Goal: Check status: Check status

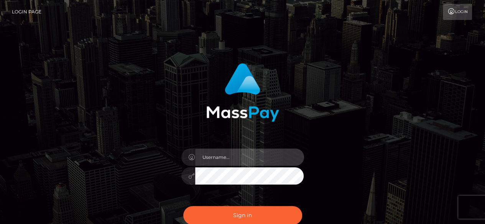
click at [242, 154] on input "text" at bounding box center [249, 157] width 109 height 17
type input "[PERSON_NAME]"
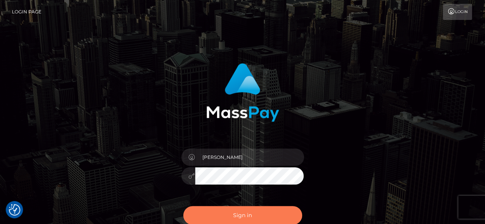
click at [229, 211] on button "Sign in" at bounding box center [242, 215] width 119 height 19
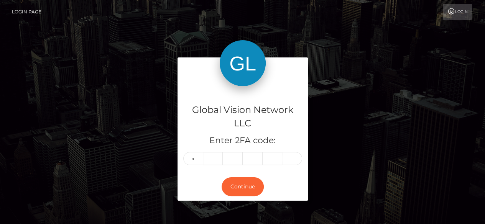
type input "2"
type input "9"
type input "3"
type input "1"
type input "2"
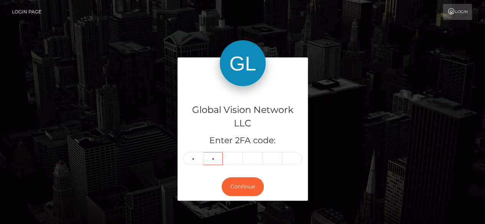
type input "3"
type input "9"
type input "3"
type input "0"
type input "1"
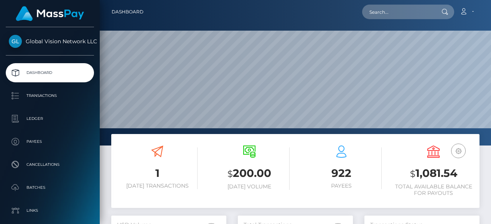
scroll to position [136, 115]
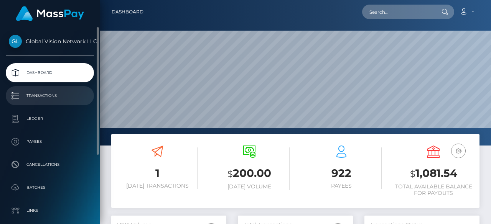
click at [43, 99] on p "Transactions" at bounding box center [50, 96] width 82 height 12
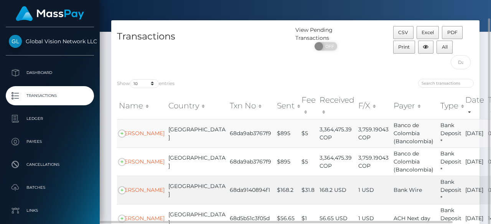
scroll to position [58, 0]
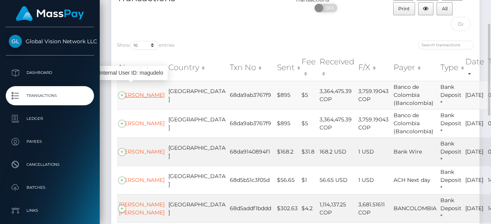
click at [134, 99] on link "Melissa Agudelo Quintero" at bounding box center [142, 95] width 46 height 7
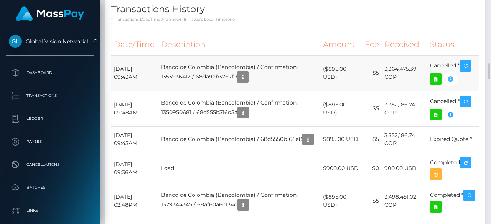
scroll to position [92, 115]
click at [437, 84] on icon at bounding box center [435, 79] width 9 height 10
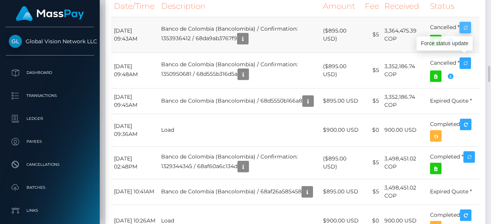
click at [470, 33] on icon "button" at bounding box center [465, 28] width 9 height 10
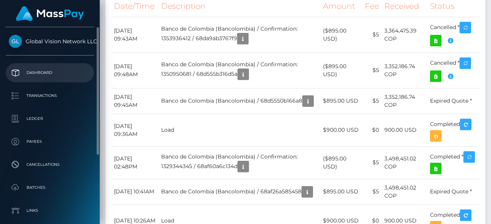
click at [40, 69] on p "Dashboard" at bounding box center [50, 73] width 82 height 12
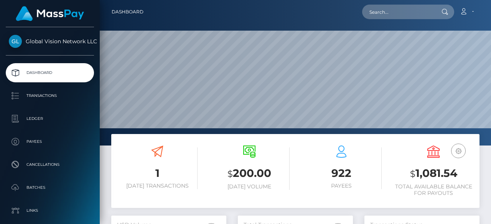
scroll to position [136, 115]
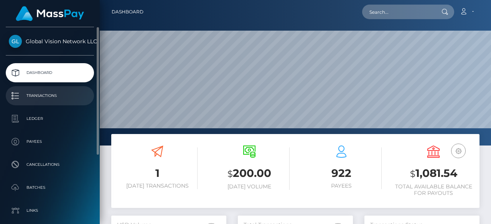
click at [50, 96] on p "Transactions" at bounding box center [50, 96] width 82 height 12
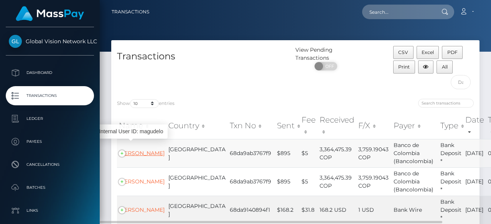
click at [136, 151] on link "Melissa Agudelo Quintero" at bounding box center [142, 153] width 46 height 7
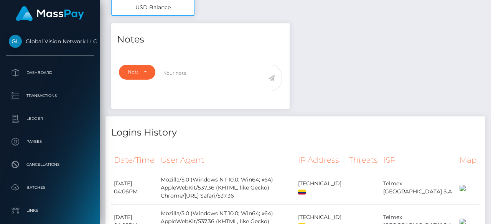
scroll to position [575, 0]
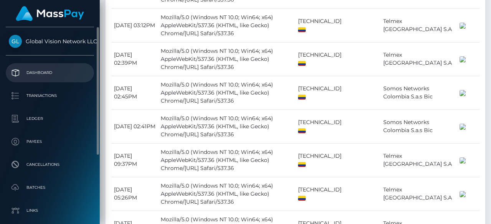
click at [43, 77] on p "Dashboard" at bounding box center [50, 73] width 82 height 12
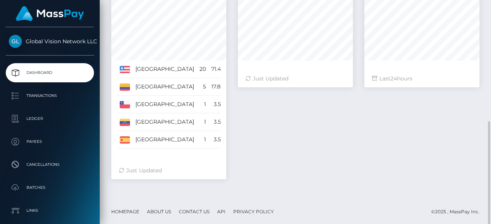
scroll to position [265, 0]
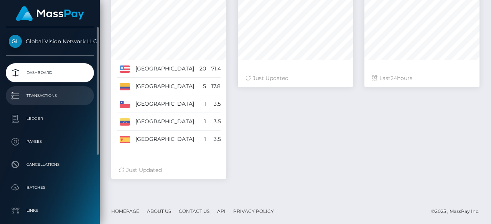
click at [41, 99] on p "Transactions" at bounding box center [50, 96] width 82 height 12
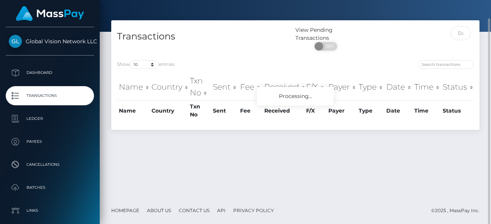
scroll to position [20, 0]
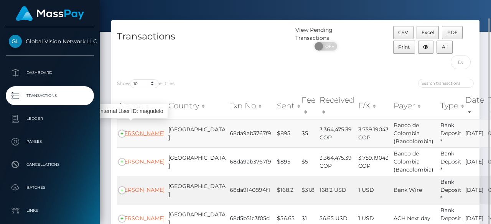
click at [135, 130] on link "[PERSON_NAME]" at bounding box center [142, 133] width 46 height 7
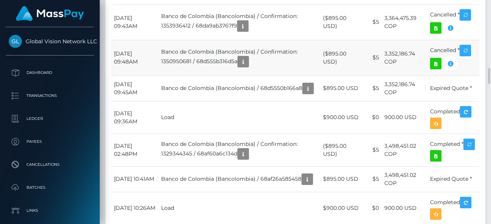
scroll to position [92, 115]
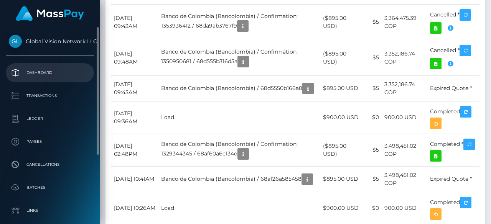
click at [65, 77] on p "Dashboard" at bounding box center [50, 73] width 82 height 12
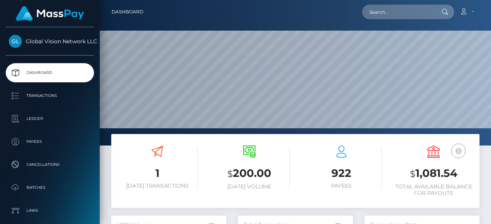
scroll to position [136, 115]
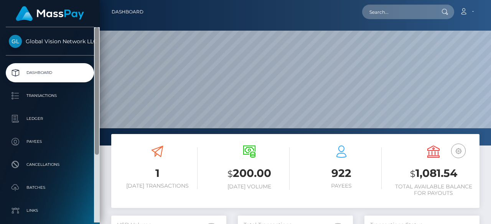
drag, startPoint x: 48, startPoint y: 96, endPoint x: 97, endPoint y: 79, distance: 52.2
click at [48, 96] on p "Transactions" at bounding box center [50, 96] width 82 height 12
